Goal: Obtain resource: Download file/media

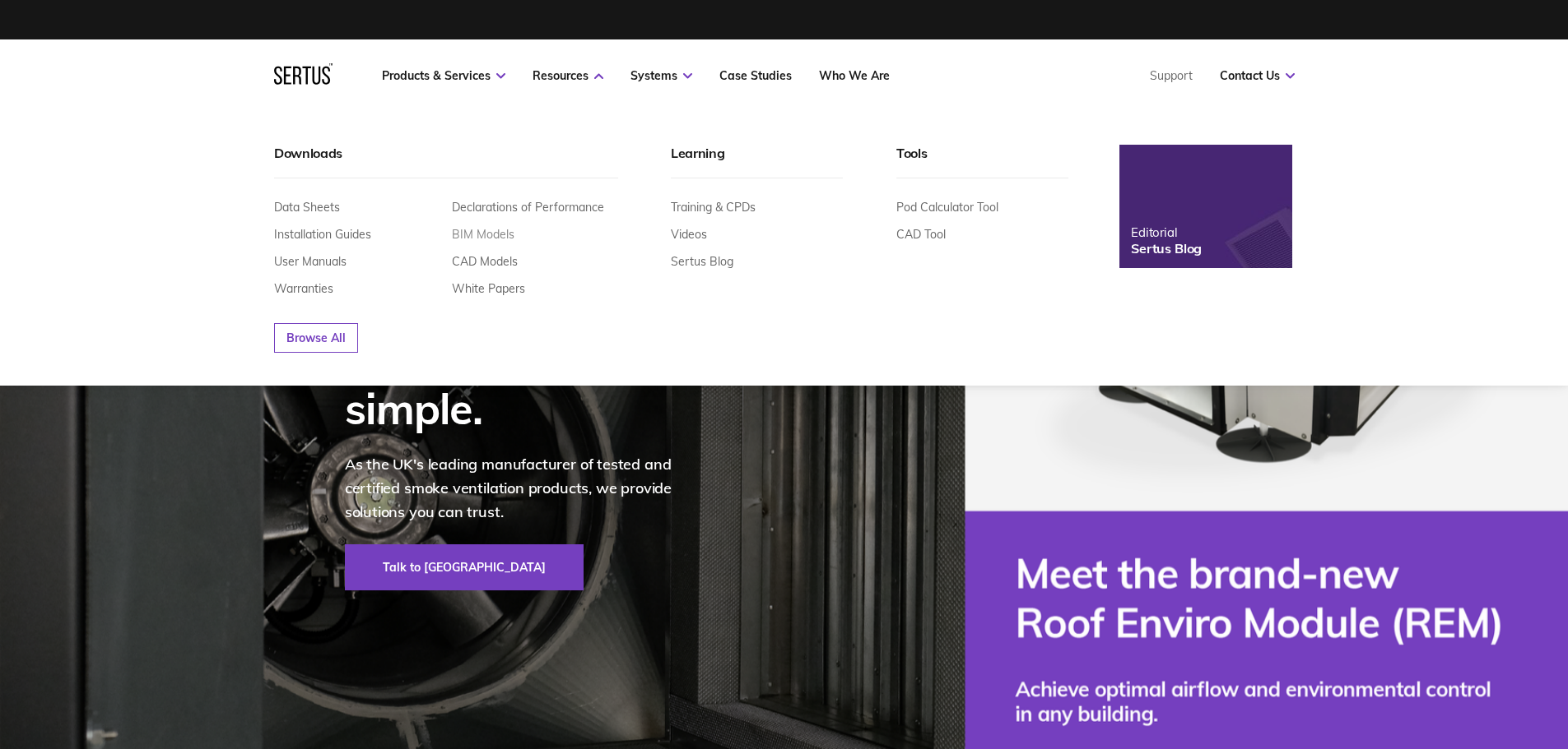
click at [491, 233] on link "BIM Models" at bounding box center [483, 234] width 62 height 15
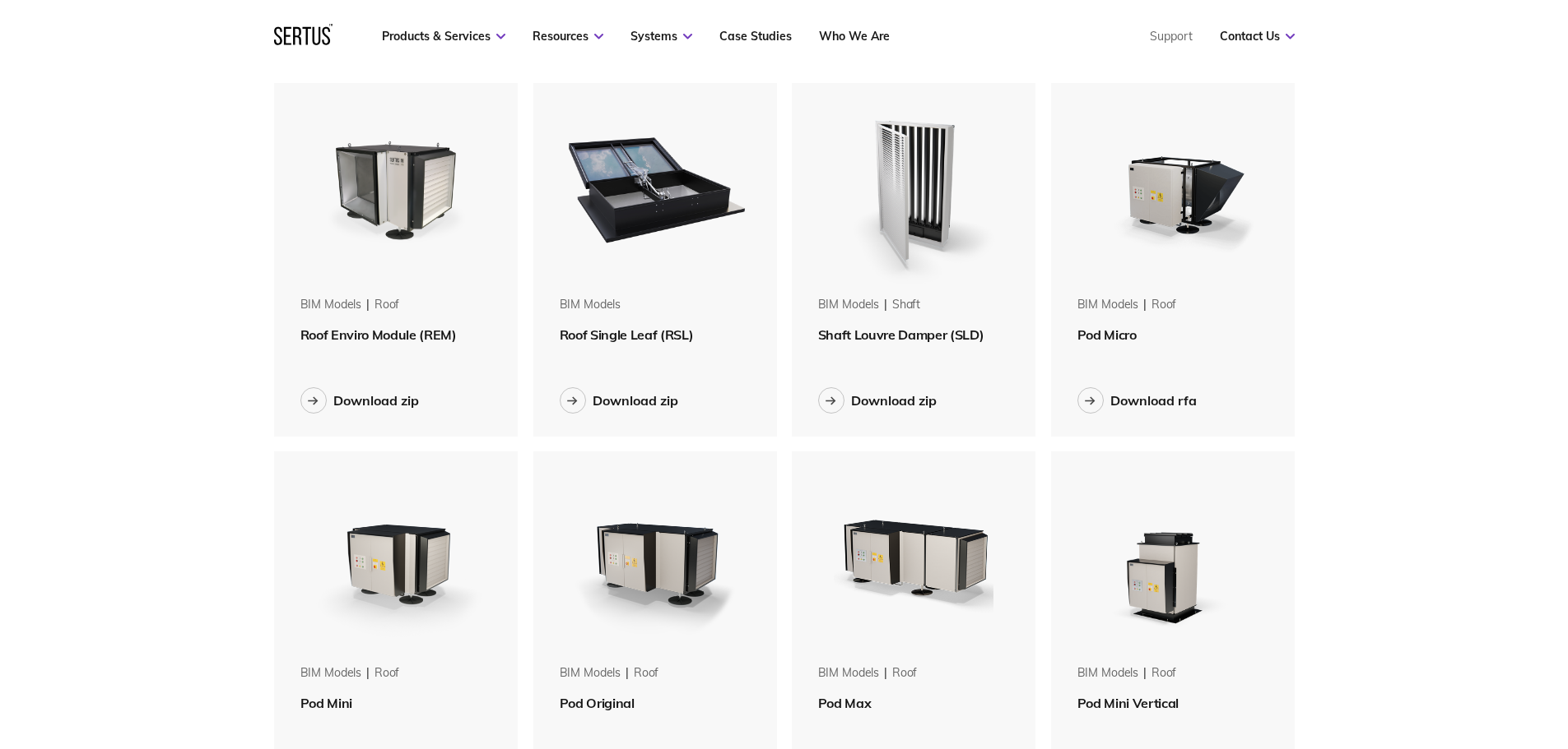
scroll to position [164, 0]
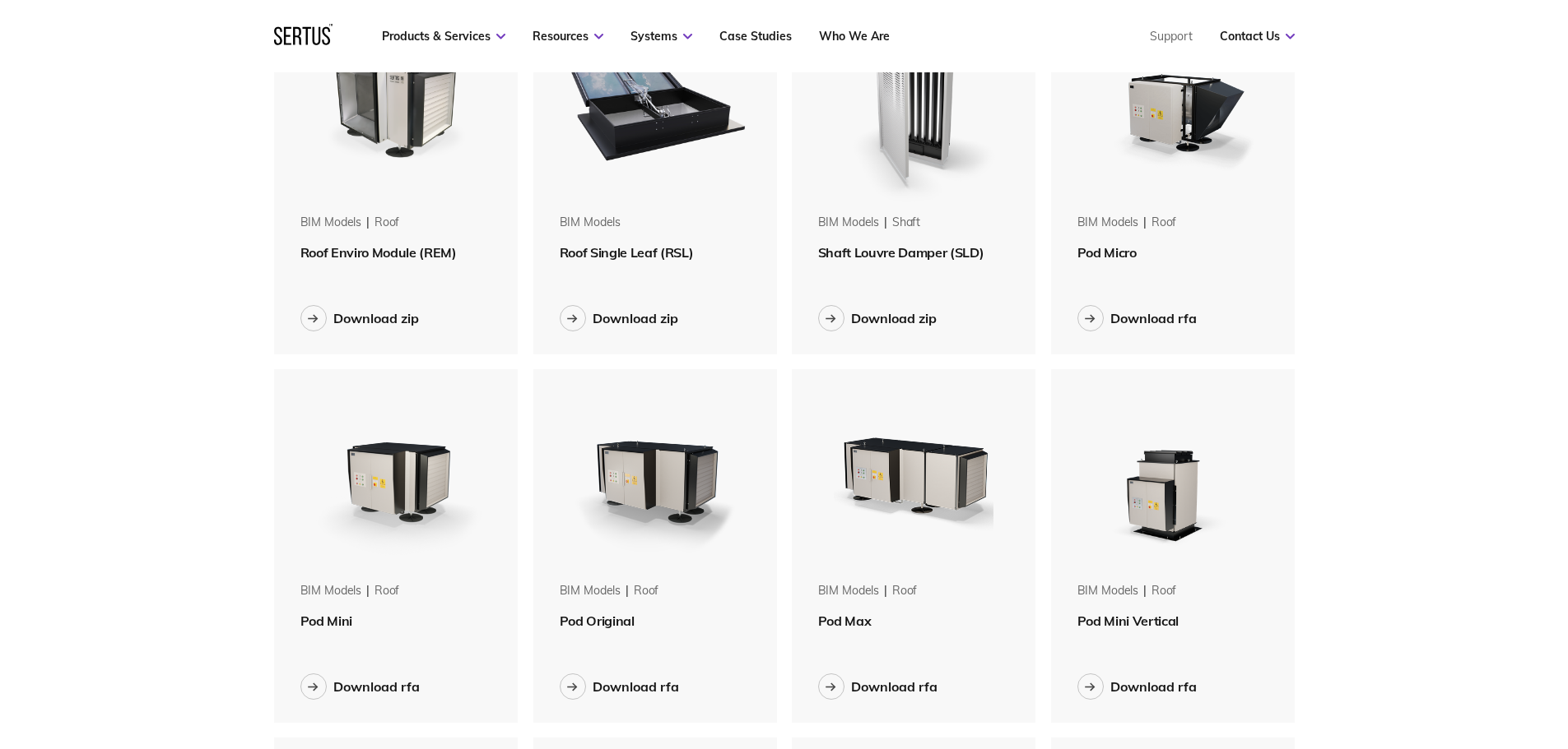
click at [331, 622] on span "Pod Mini" at bounding box center [326, 621] width 52 height 17
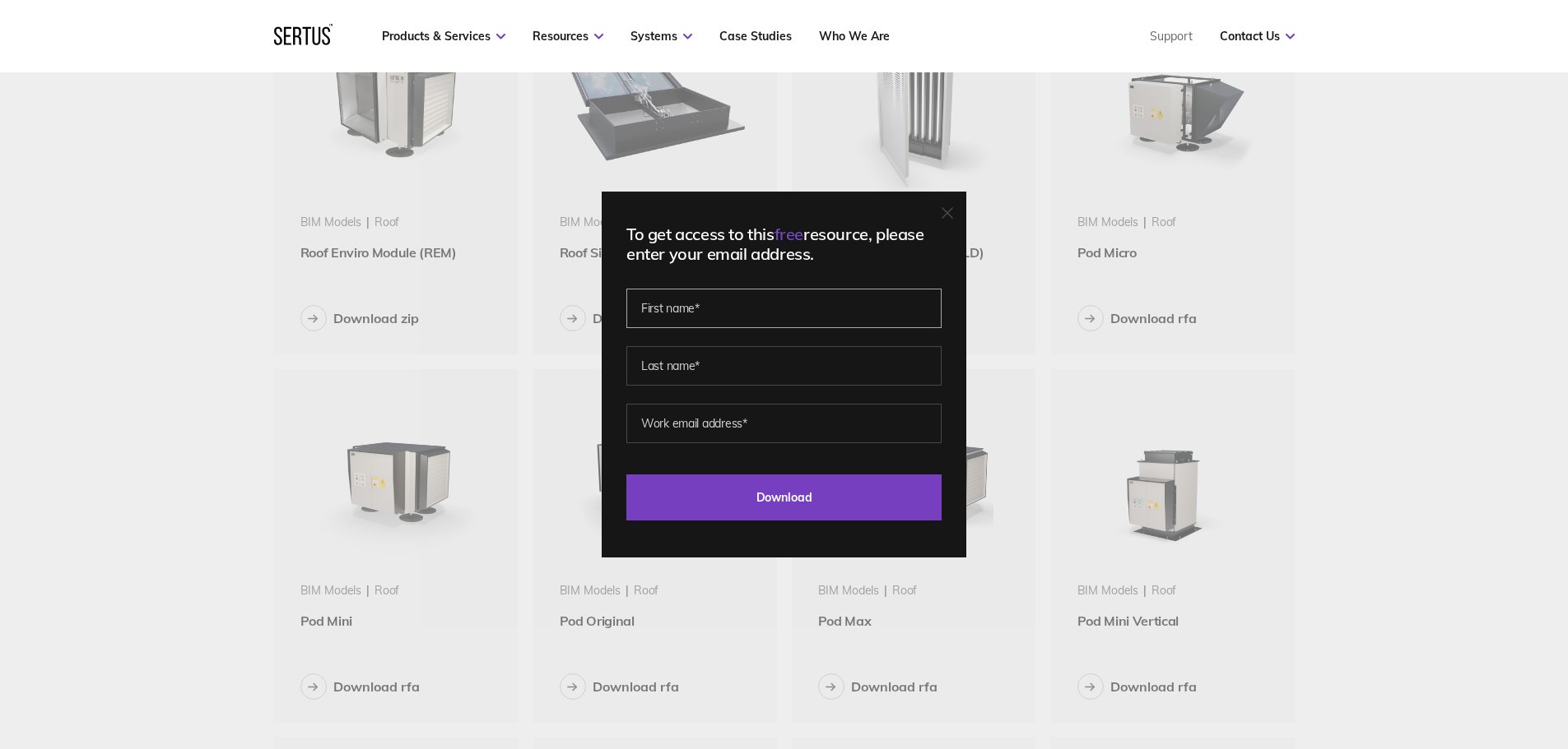
click at [727, 310] on input "text" at bounding box center [784, 308] width 315 height 40
type input "[PERSON_NAME]"
click at [765, 441] on input "email" at bounding box center [784, 424] width 315 height 40
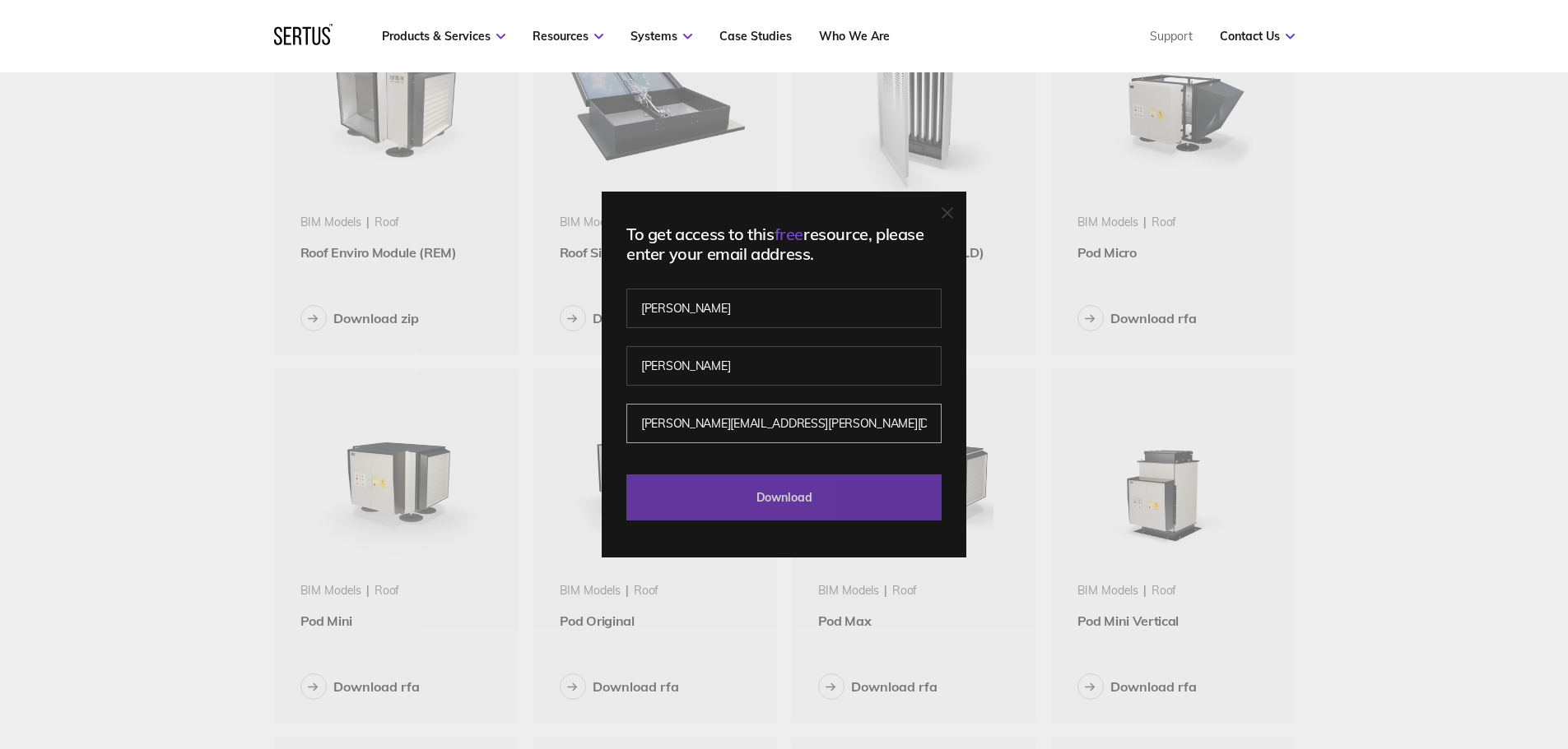
type input "[PERSON_NAME][EMAIL_ADDRESS][PERSON_NAME][DOMAIN_NAME]"
click at [800, 498] on input "Download" at bounding box center [784, 497] width 315 height 46
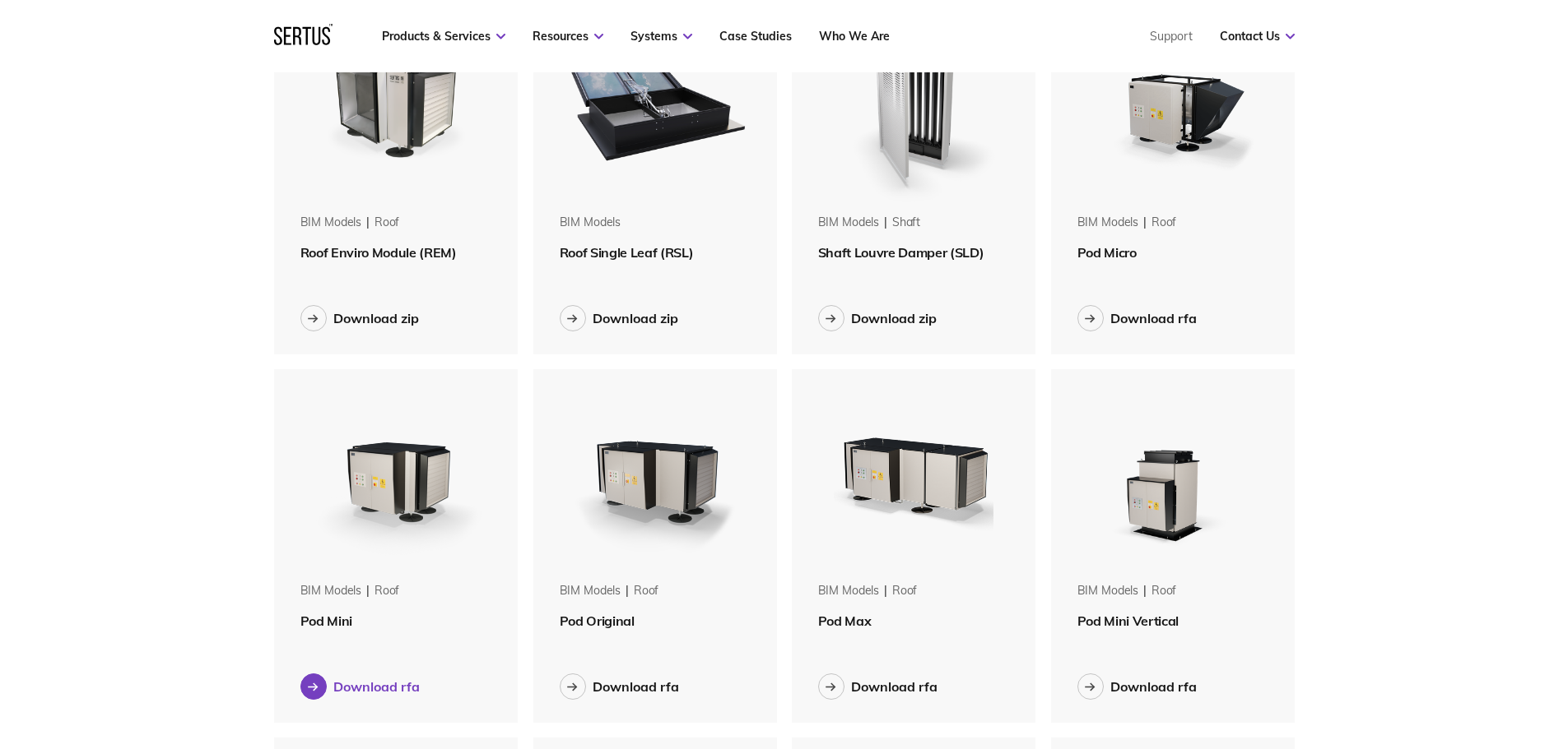
click at [366, 686] on div "Download rfa" at bounding box center [376, 686] width 87 height 17
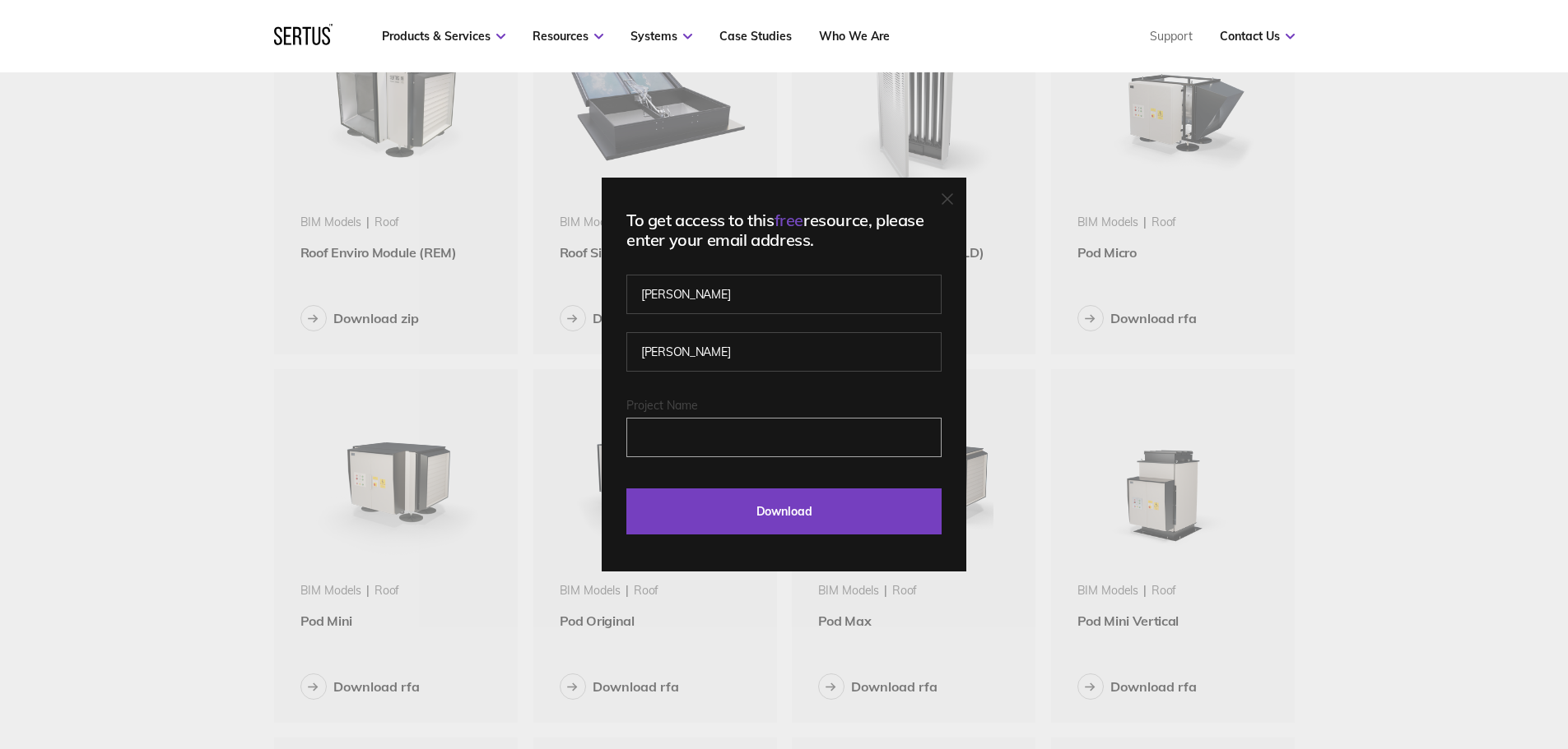
click at [692, 449] on input "Project Name" at bounding box center [784, 437] width 315 height 40
click at [686, 437] on input "Project Name" at bounding box center [784, 437] width 315 height 40
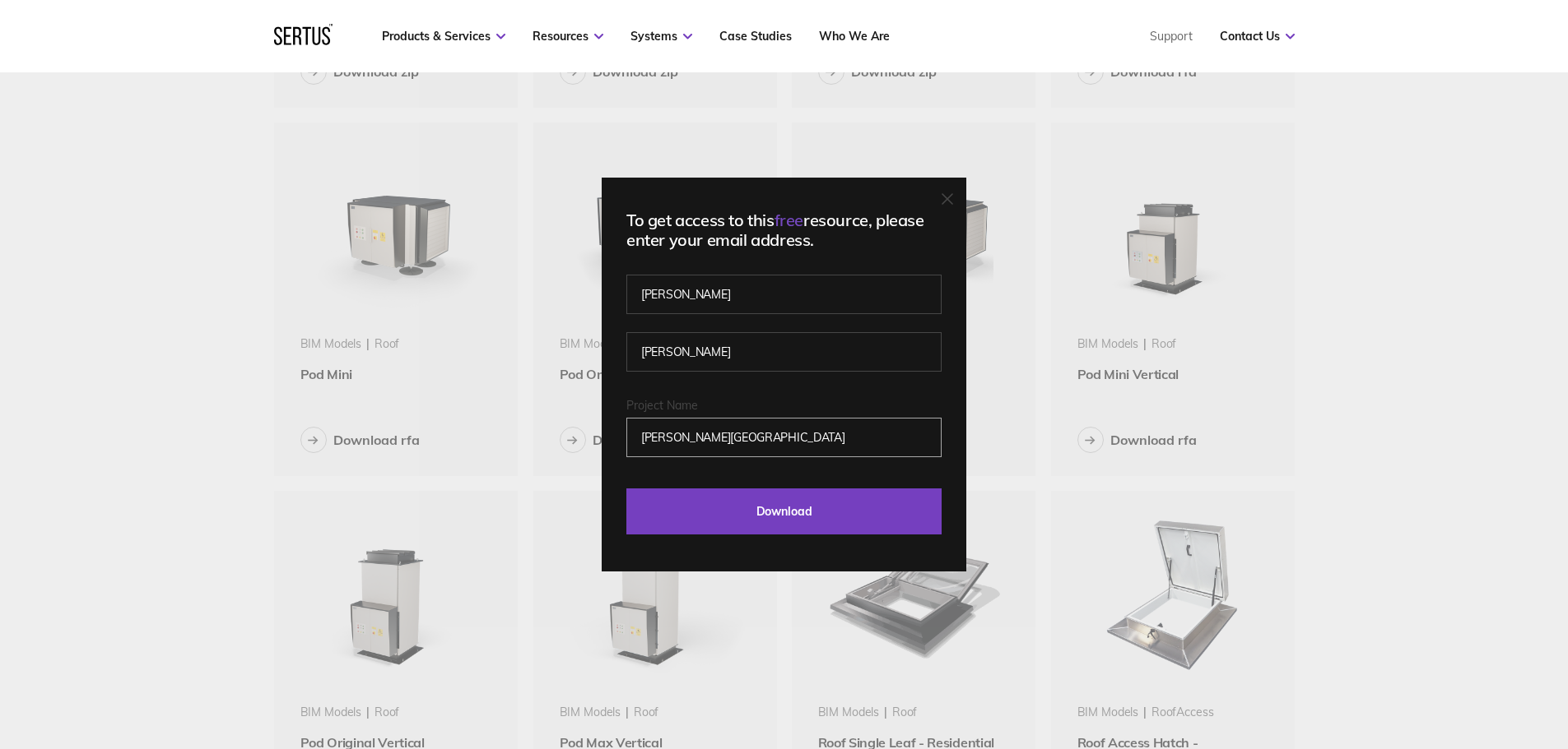
scroll to position [494, 0]
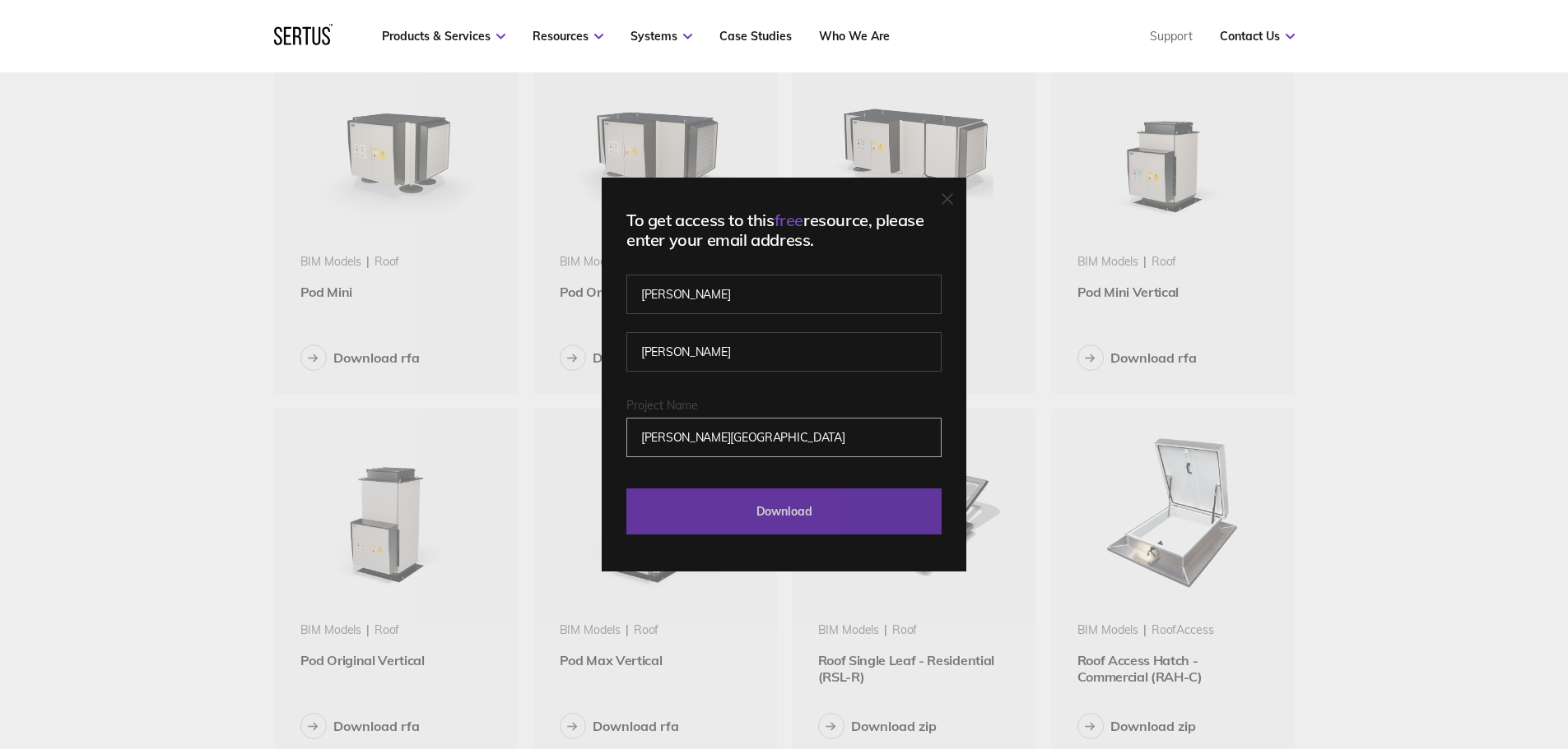
type input "[PERSON_NAME][GEOGRAPHIC_DATA]"
click at [797, 516] on input "Download" at bounding box center [784, 511] width 315 height 46
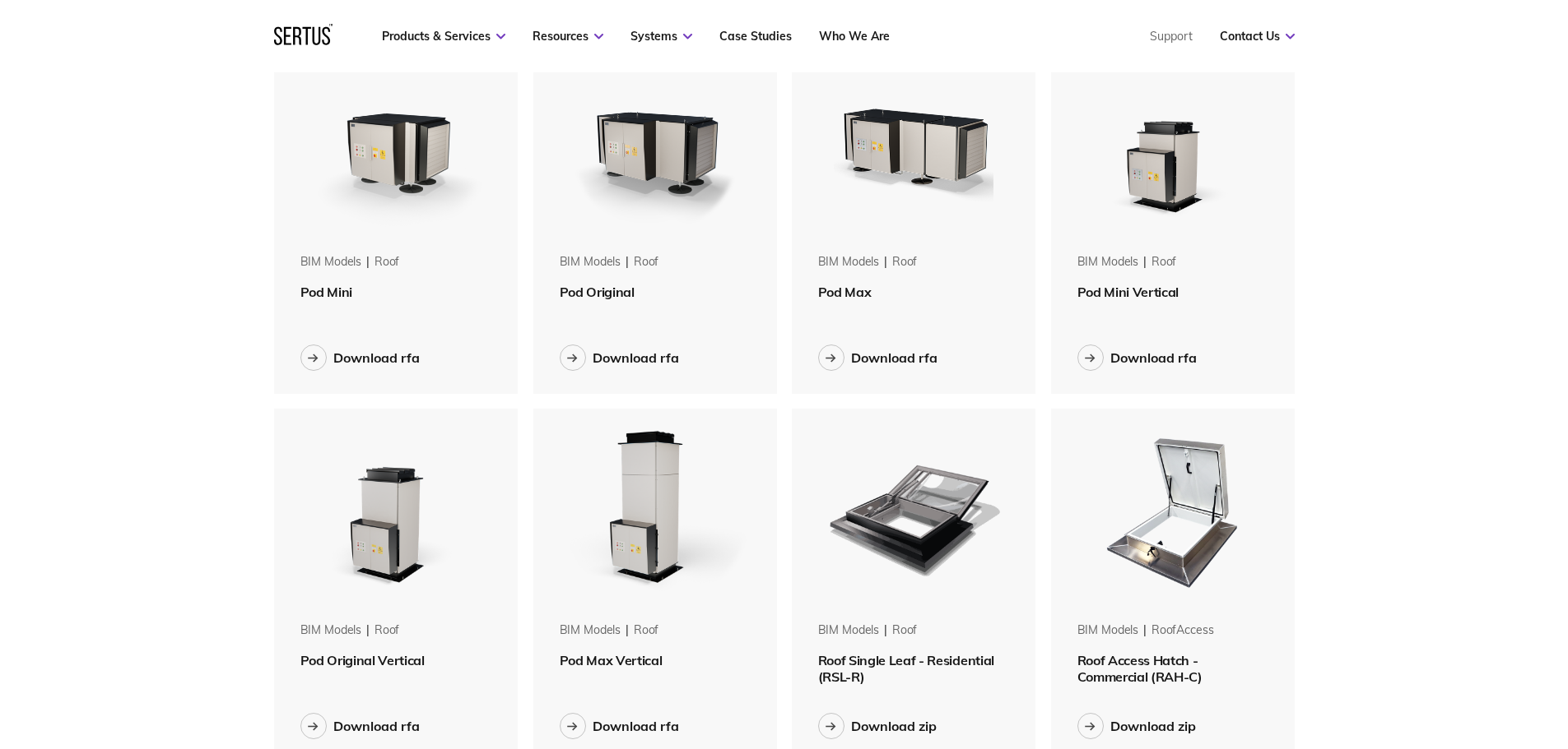
drag, startPoint x: 184, startPoint y: 495, endPoint x: 192, endPoint y: 455, distance: 40.8
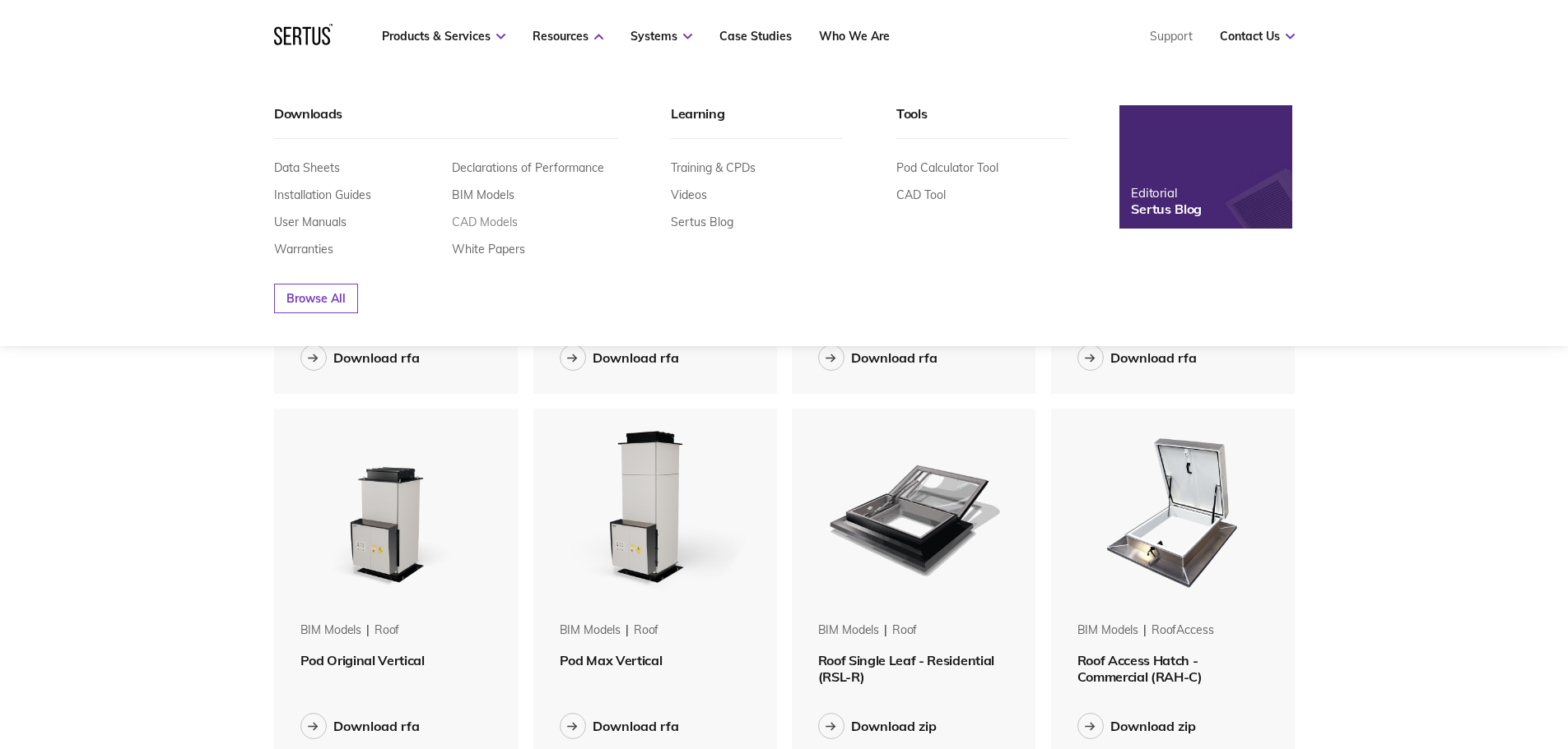
click at [491, 219] on link "CAD Models" at bounding box center [485, 221] width 66 height 15
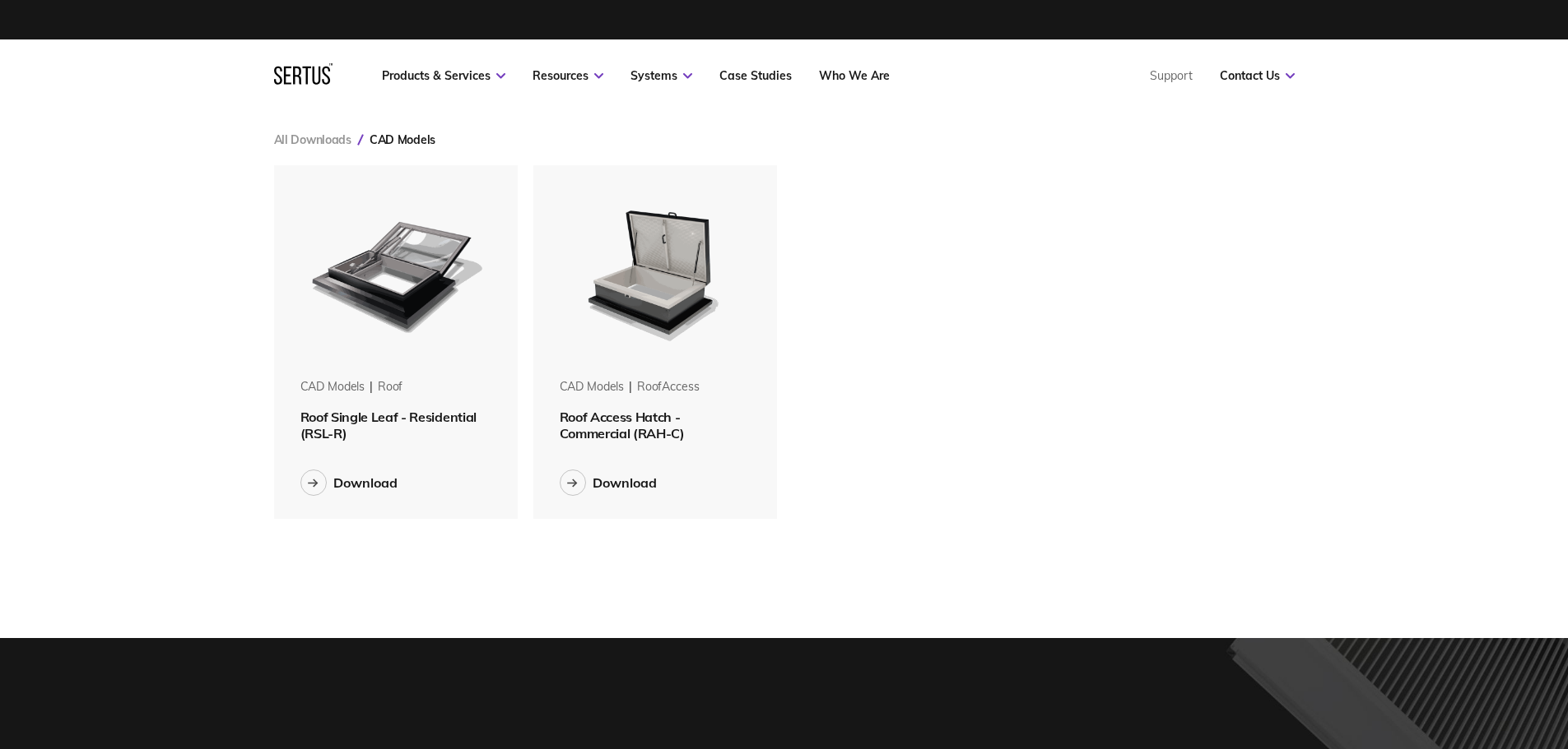
scroll to position [379, 1046]
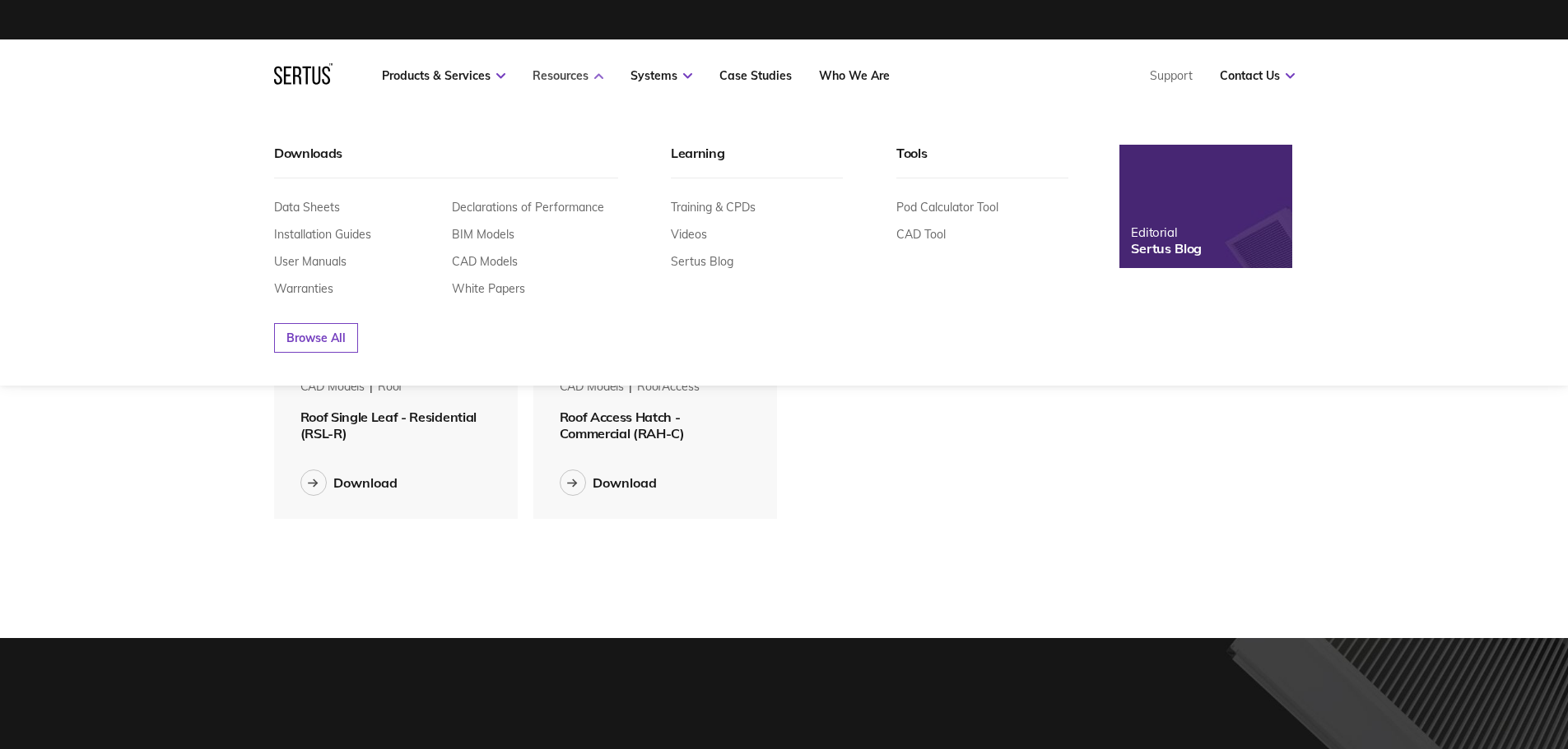
click at [593, 71] on link "Resources" at bounding box center [568, 75] width 71 height 15
click at [325, 207] on link "Data Sheets" at bounding box center [307, 207] width 66 height 15
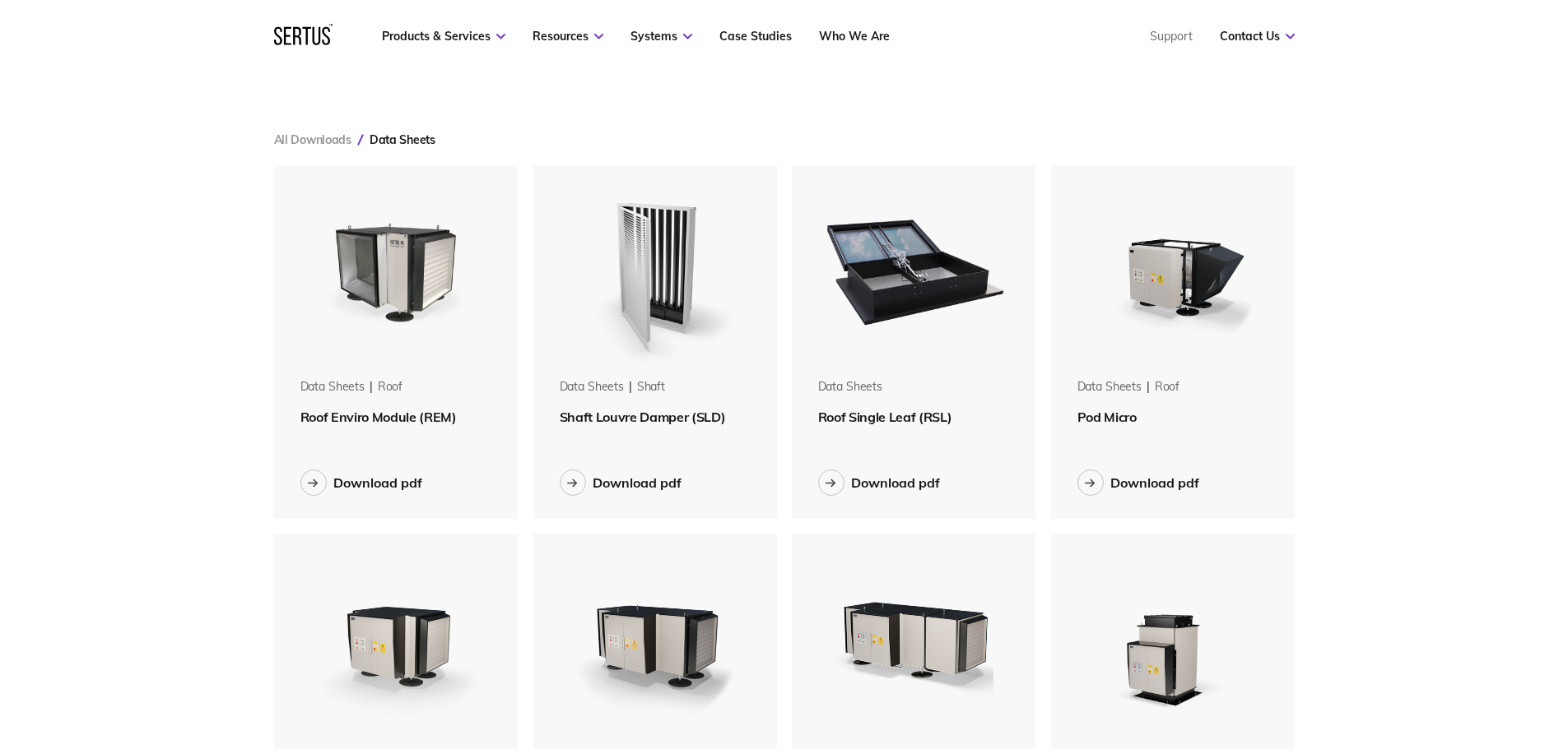
scroll to position [247, 0]
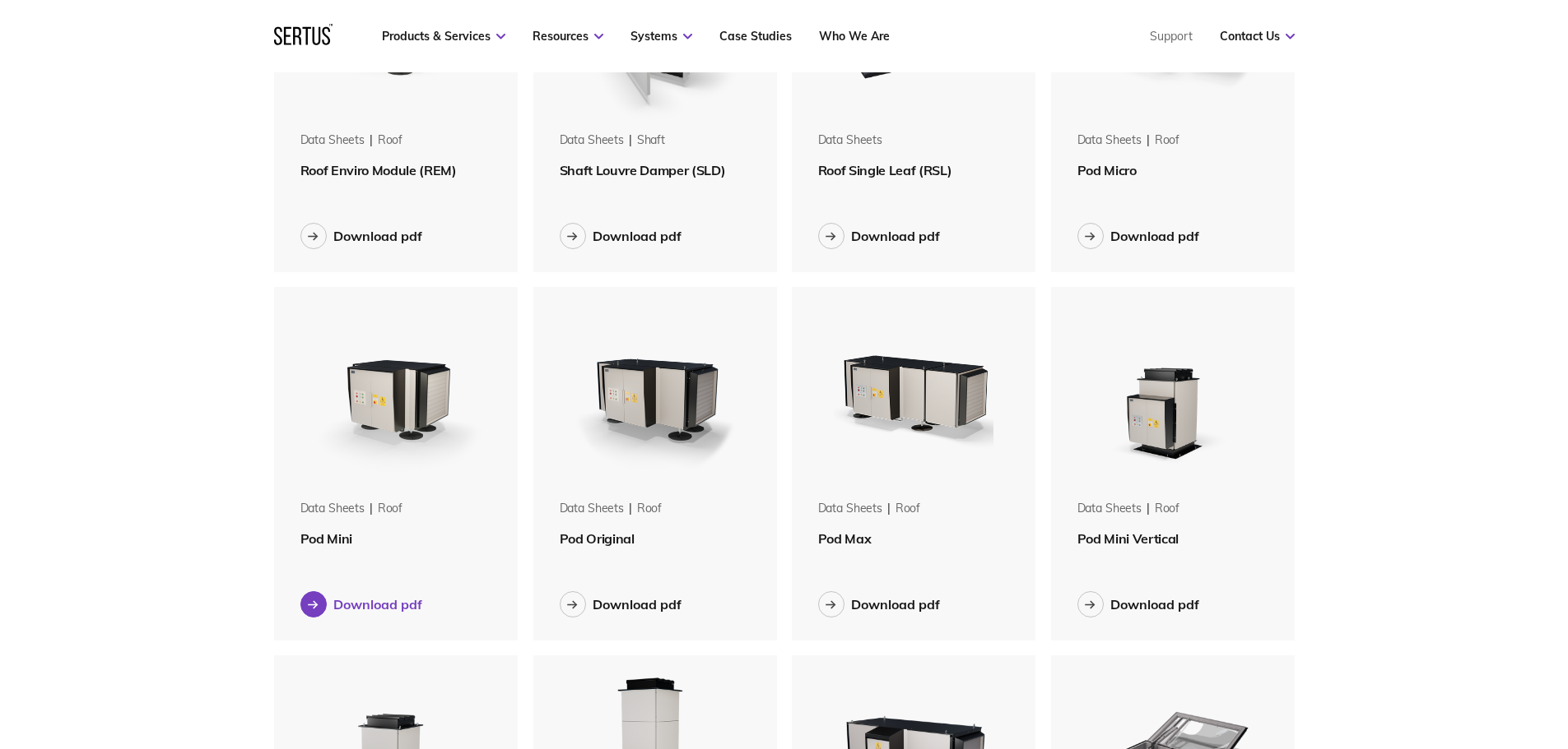
click at [398, 603] on div "Download pdf" at bounding box center [377, 604] width 88 height 17
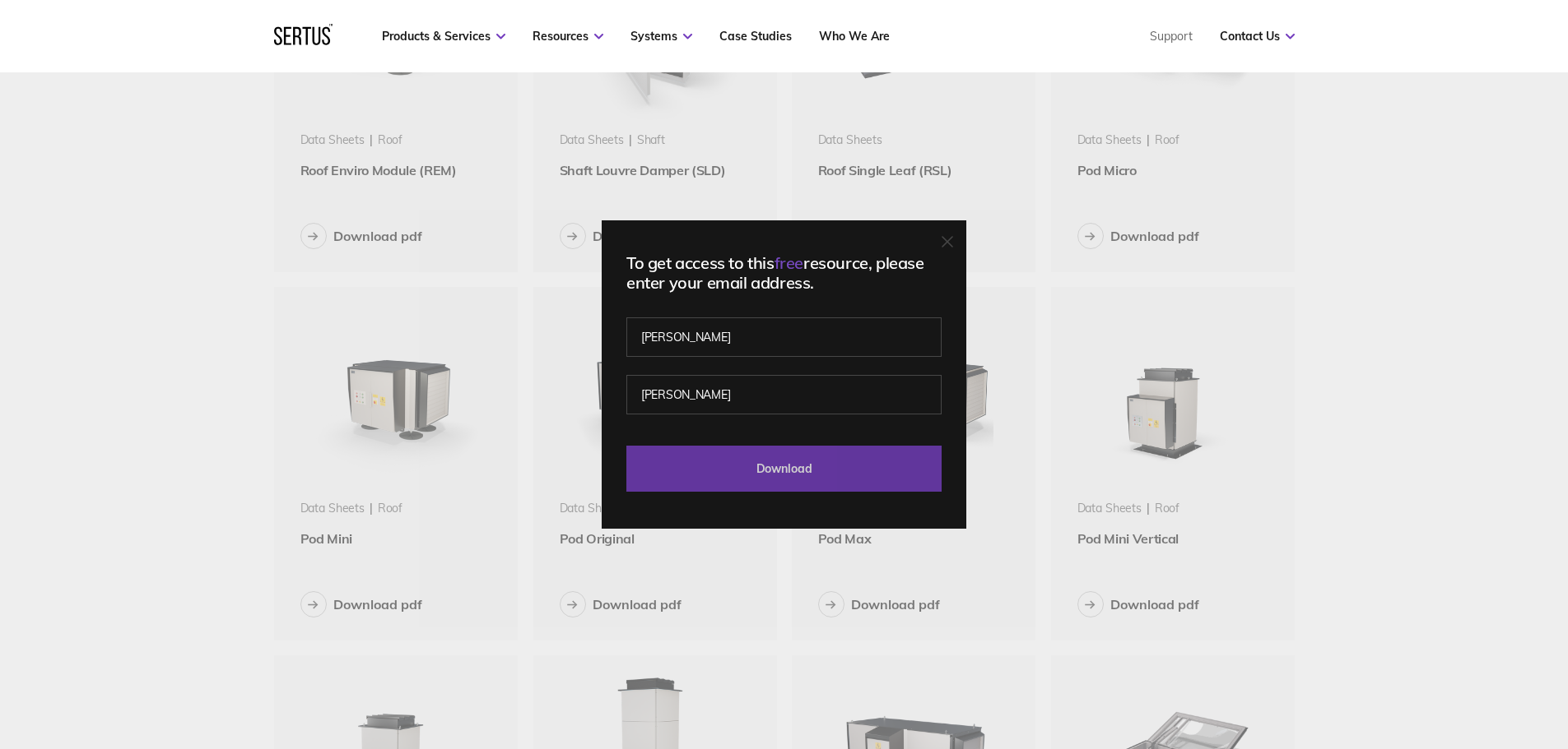
drag, startPoint x: 799, startPoint y: 469, endPoint x: 817, endPoint y: 474, distance: 18.7
click at [815, 475] on input "Download" at bounding box center [784, 468] width 315 height 46
